Goal: Find specific page/section: Find specific page/section

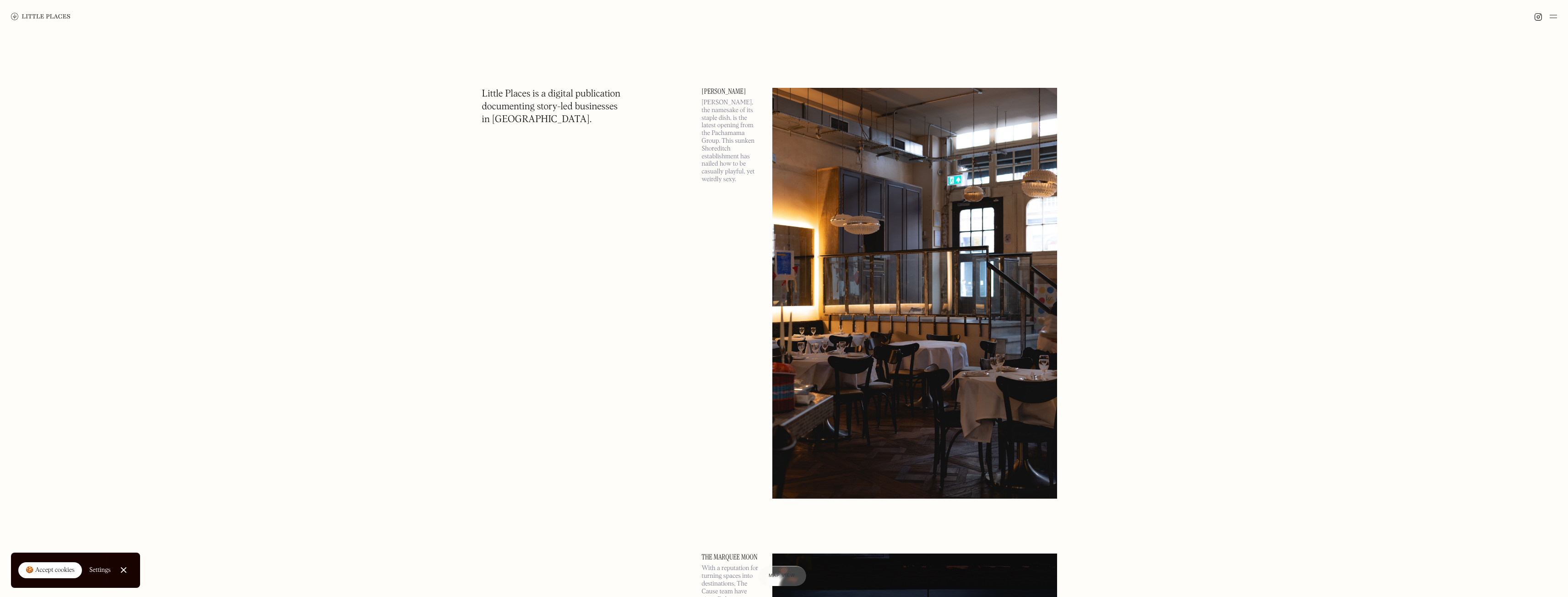
click at [42, 19] on img at bounding box center [41, 16] width 59 height 7
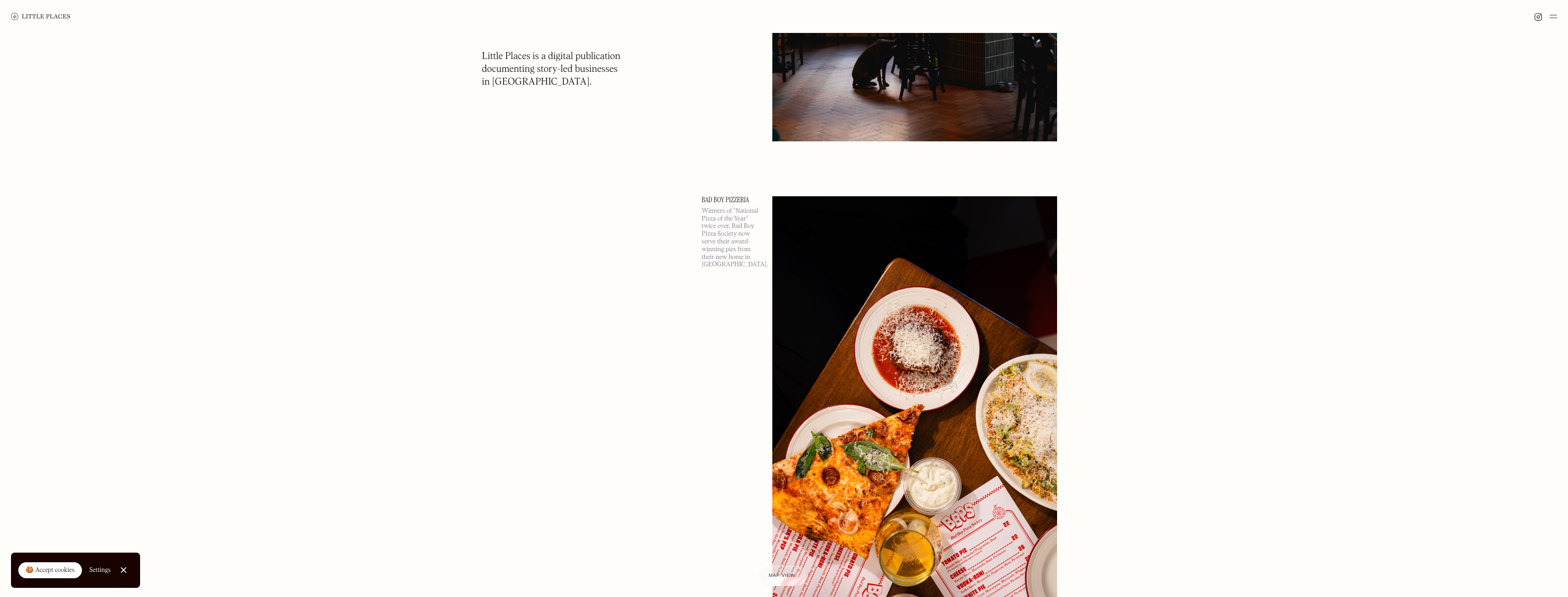
scroll to position [1281, 0]
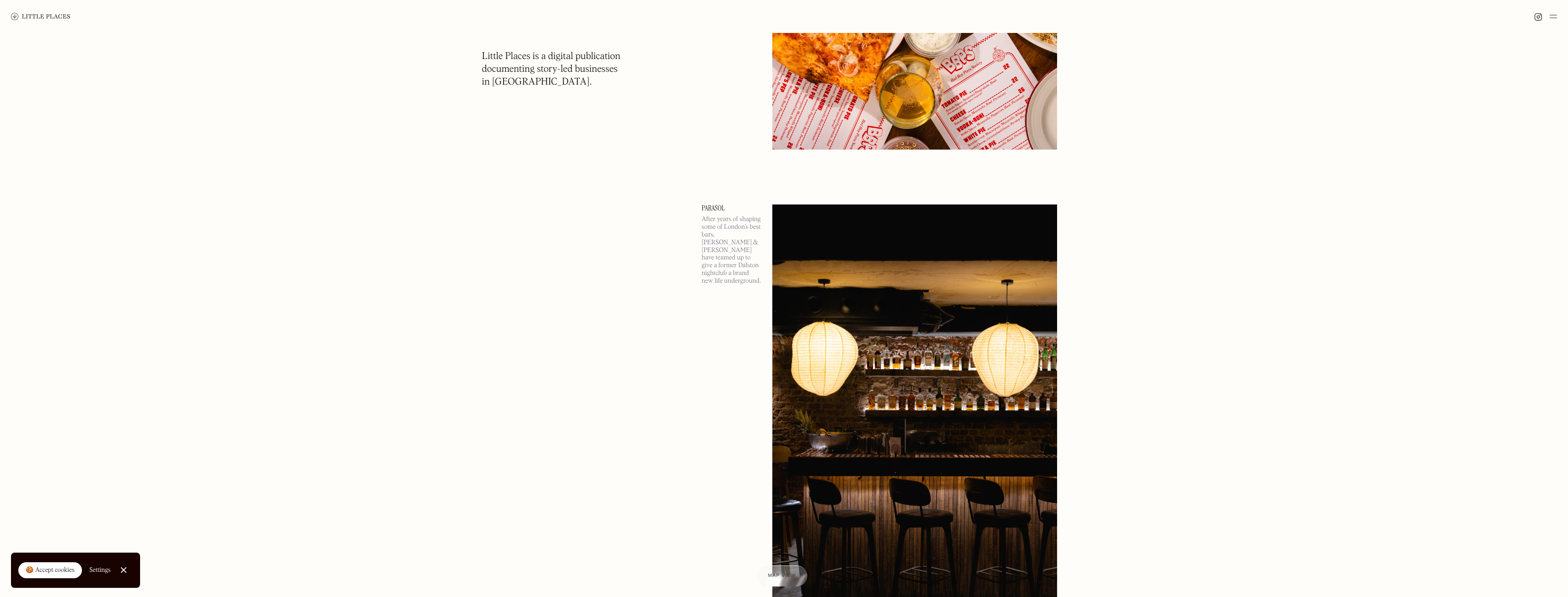
click at [777, 572] on div "Map view" at bounding box center [783, 576] width 28 height 10
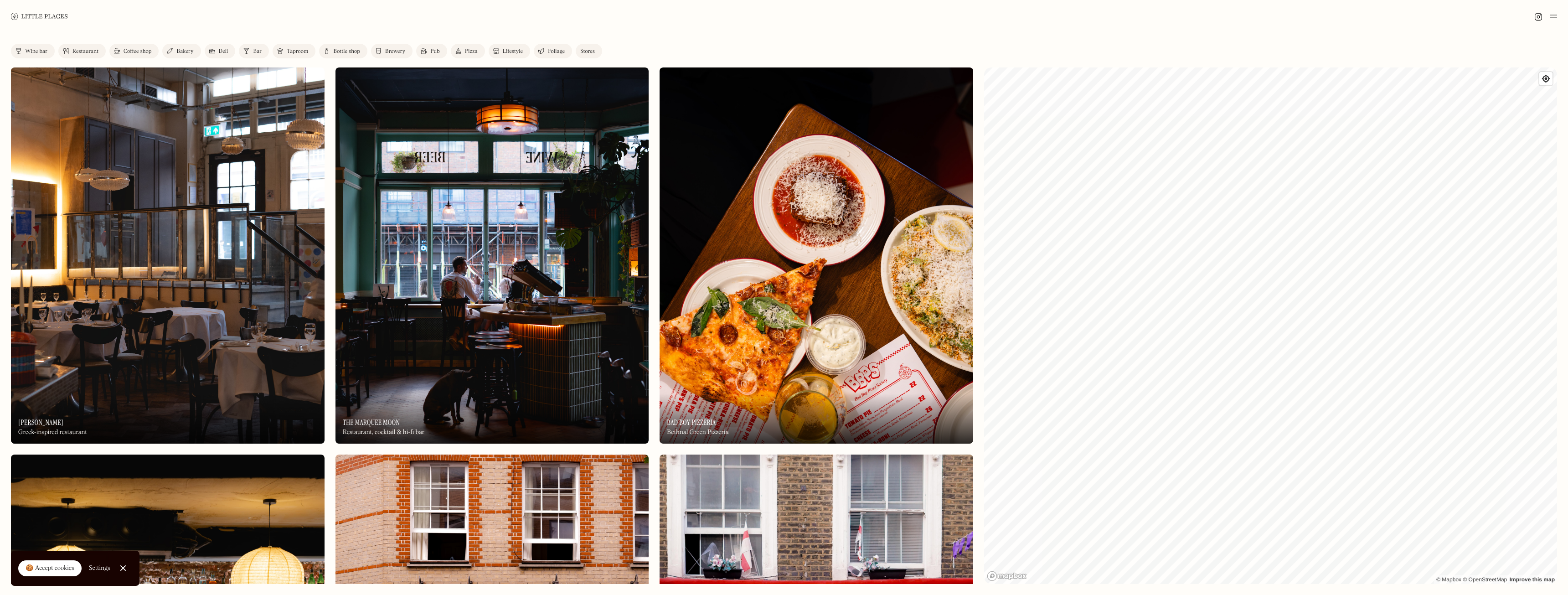
click at [75, 56] on link "Restaurant" at bounding box center [82, 51] width 47 height 15
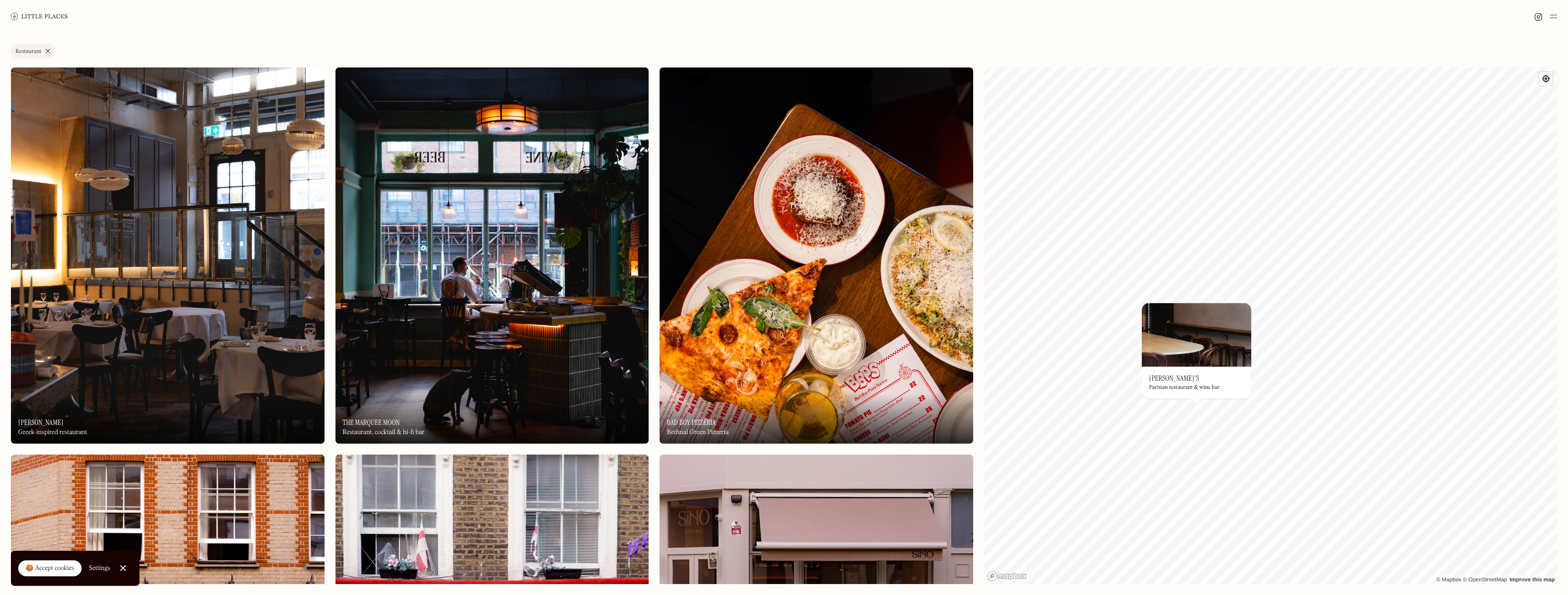
click at [1179, 368] on div "On Our Radar [PERSON_NAME]'s Parisian restaurant & wine bar" at bounding box center [1197, 382] width 110 height 32
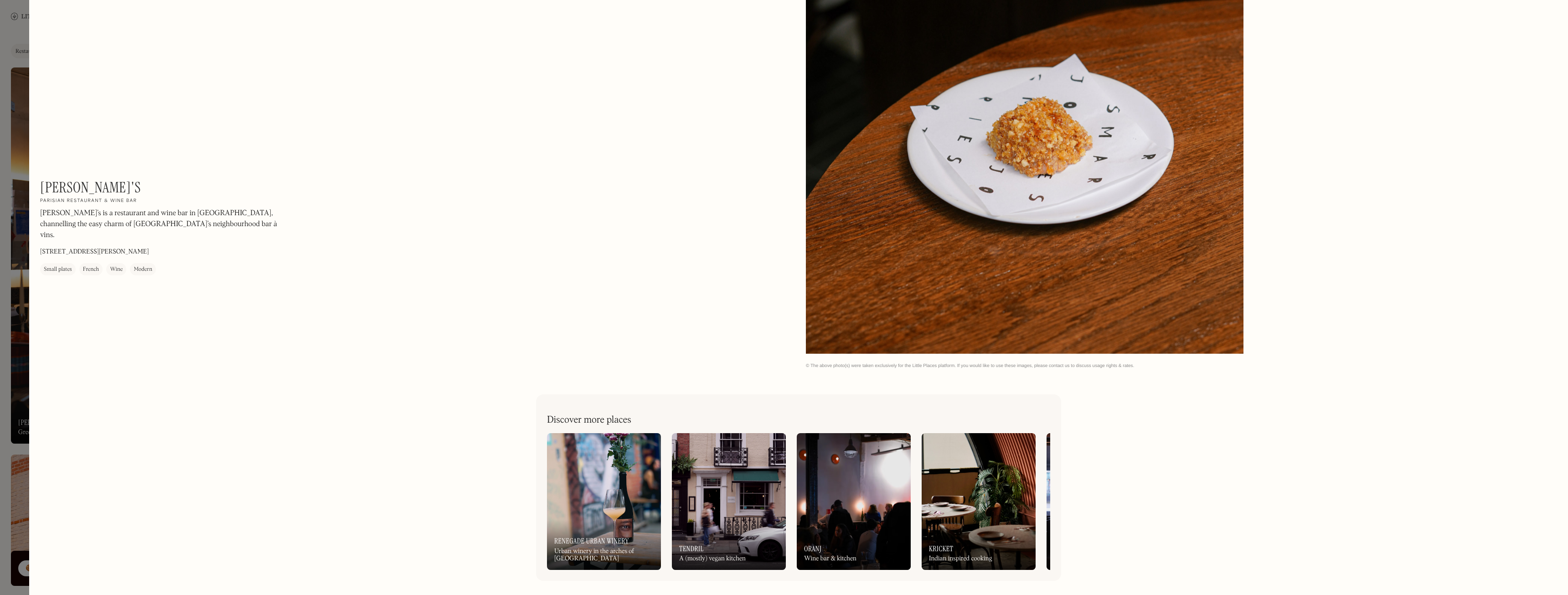
scroll to position [1868, 0]
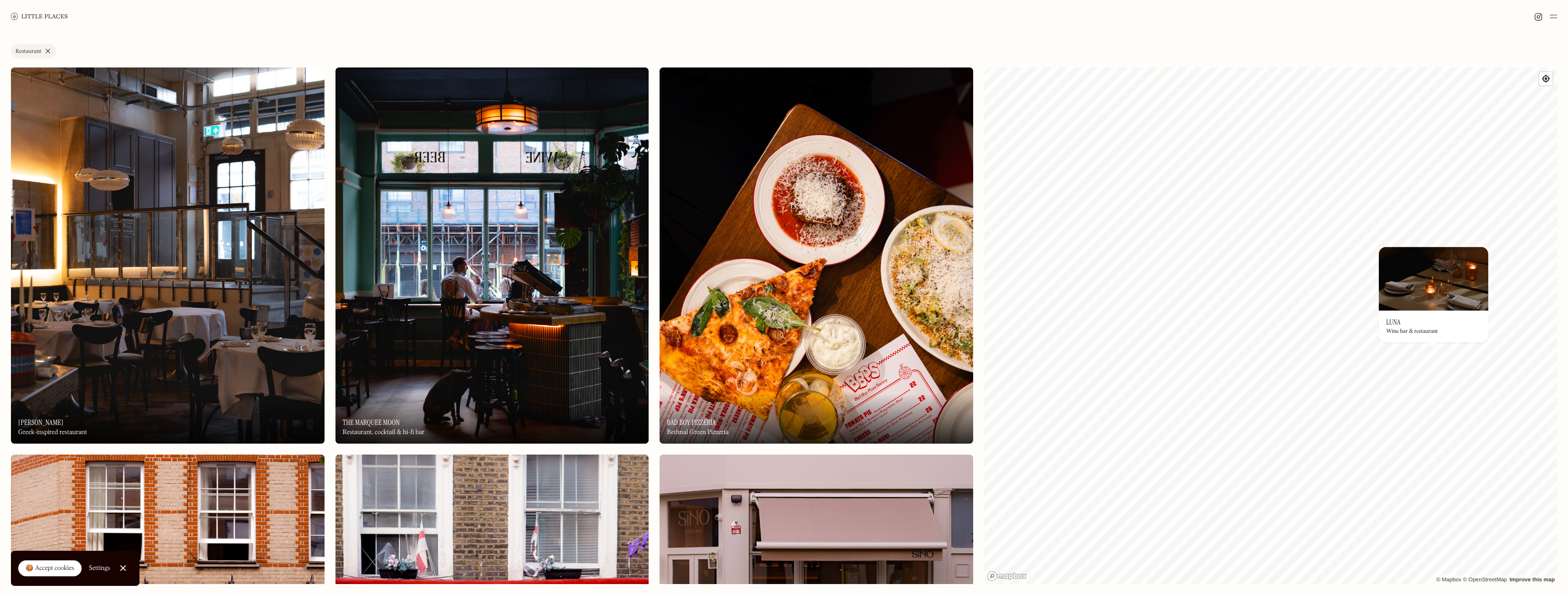
click at [1394, 323] on h3 "Luna" at bounding box center [1393, 322] width 14 height 9
